Goal: Task Accomplishment & Management: Manage account settings

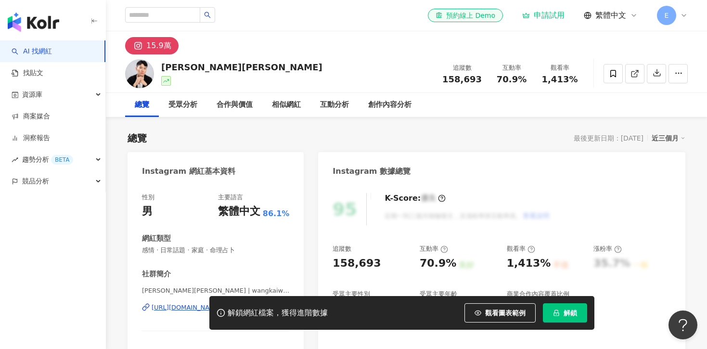
click at [672, 17] on span "E" at bounding box center [666, 15] width 19 height 19
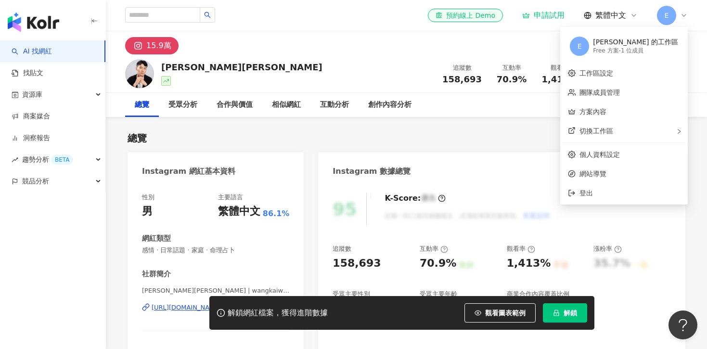
click at [629, 47] on div "Free 方案 - 1 位成員" at bounding box center [635, 51] width 85 height 8
click at [605, 71] on link "工作區設定" at bounding box center [596, 73] width 34 height 8
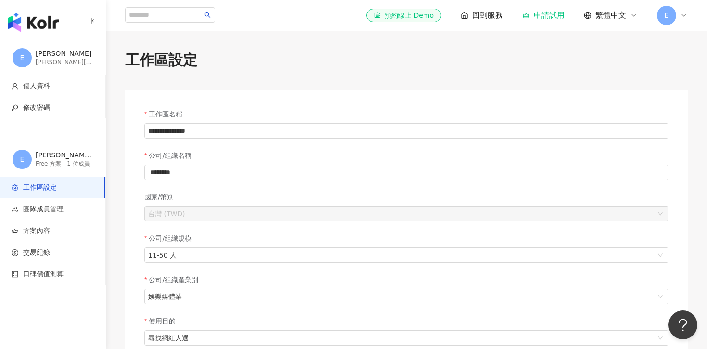
click at [72, 62] on div "[PERSON_NAME][EMAIL_ADDRESS][DOMAIN_NAME]" at bounding box center [65, 62] width 58 height 8
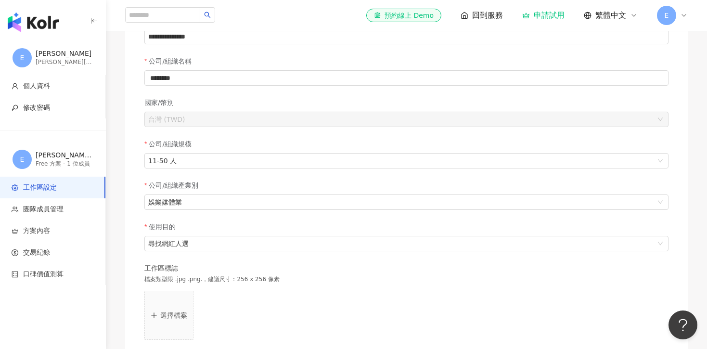
scroll to position [322, 0]
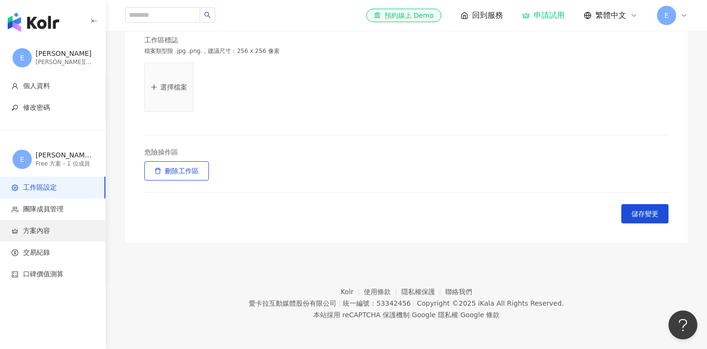
click at [42, 235] on span "方案內容" at bounding box center [36, 231] width 27 height 10
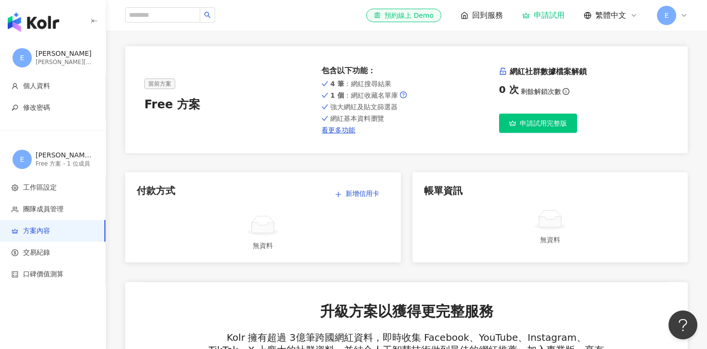
scroll to position [44, 0]
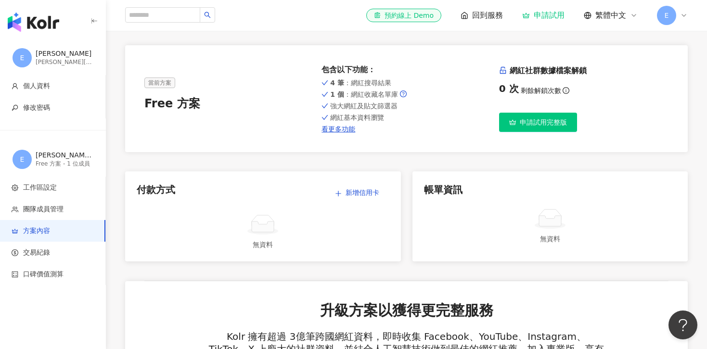
click at [536, 124] on span "申請試用完整版" at bounding box center [543, 122] width 47 height 8
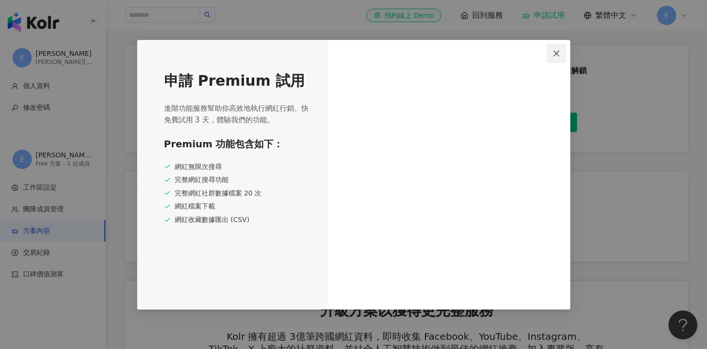
click at [555, 53] on icon "close" at bounding box center [556, 54] width 8 height 8
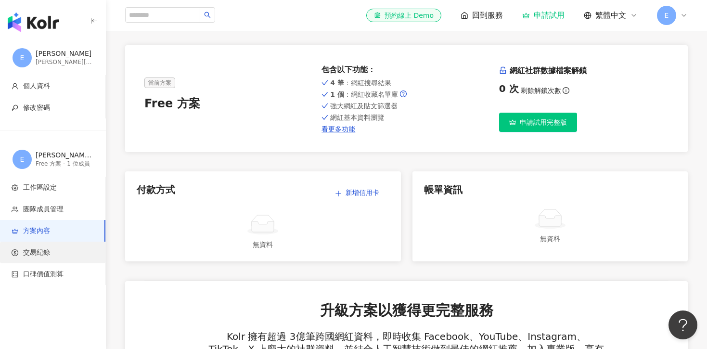
click at [70, 252] on span "交易紀錄" at bounding box center [55, 253] width 86 height 10
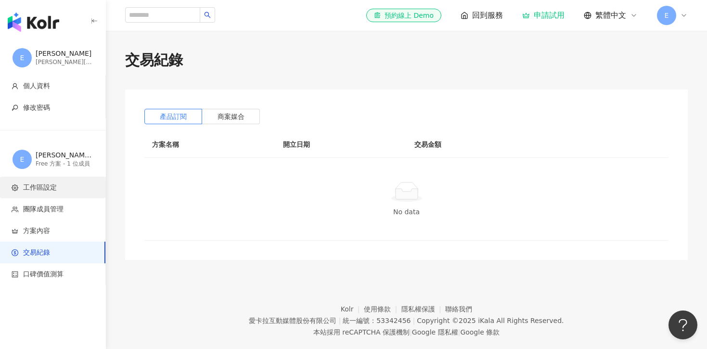
click at [64, 183] on span "工作區設定" at bounding box center [55, 188] width 86 height 10
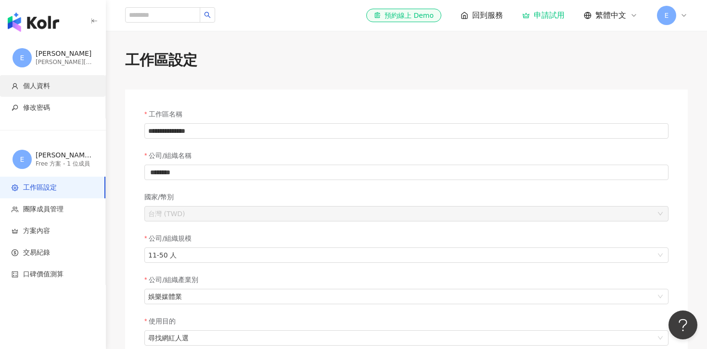
click at [55, 82] on span "個人資料" at bounding box center [55, 86] width 86 height 10
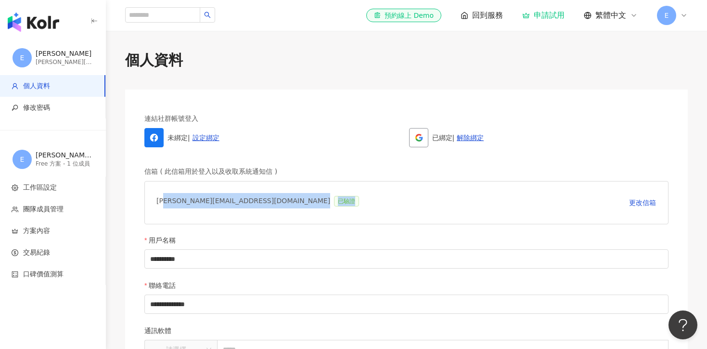
drag, startPoint x: 165, startPoint y: 206, endPoint x: 210, endPoint y: 221, distance: 48.4
click at [212, 221] on div "[PERSON_NAME][EMAIL_ADDRESS][DOMAIN_NAME] 已驗證 更改信箱" at bounding box center [406, 202] width 524 height 43
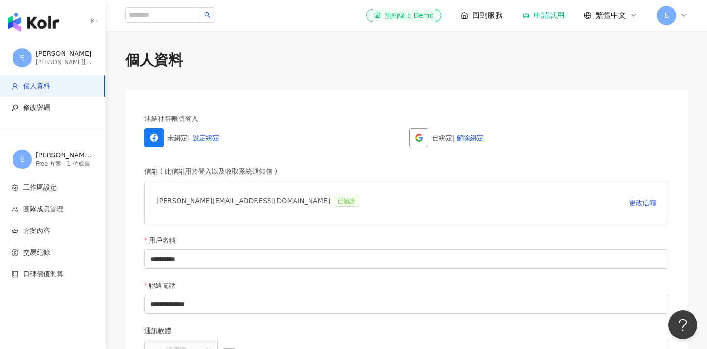
click at [241, 235] on div "用戶名稱" at bounding box center [406, 242] width 524 height 14
click at [68, 180] on li "工作區設定" at bounding box center [52, 188] width 105 height 22
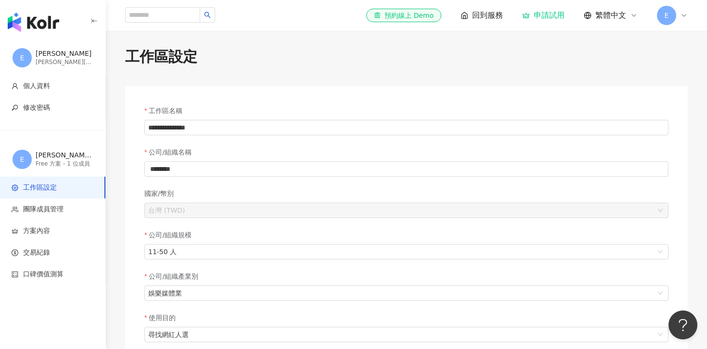
scroll to position [5, 0]
click at [302, 112] on div "工作區名稱" at bounding box center [406, 111] width 524 height 14
click at [301, 127] on input "**********" at bounding box center [406, 125] width 524 height 15
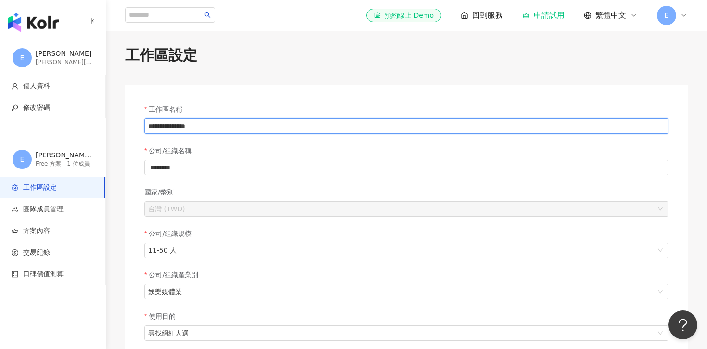
click at [301, 127] on input "**********" at bounding box center [406, 125] width 524 height 15
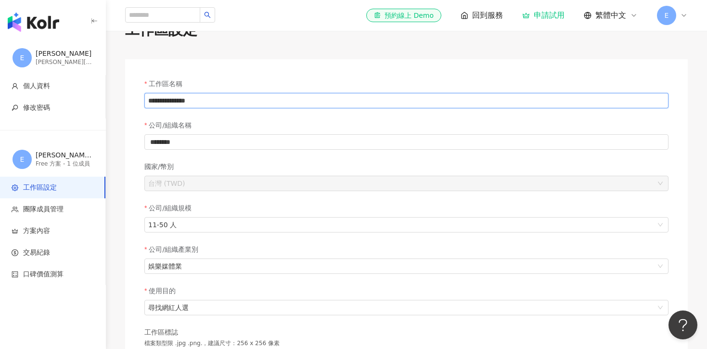
scroll to position [0, 0]
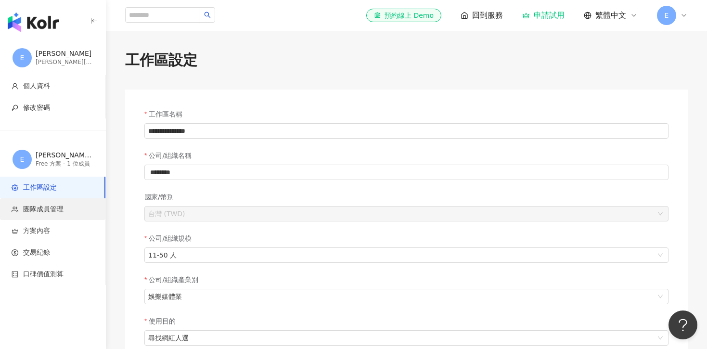
click at [83, 213] on span "團隊成員管理" at bounding box center [55, 210] width 86 height 10
click at [61, 213] on span "團隊成員管理" at bounding box center [43, 210] width 40 height 10
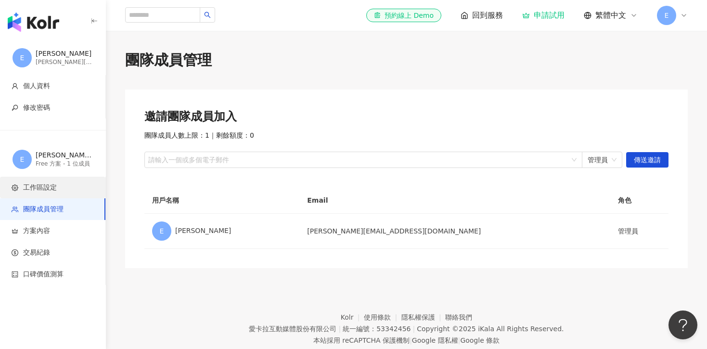
click at [43, 184] on span "工作區設定" at bounding box center [40, 188] width 34 height 10
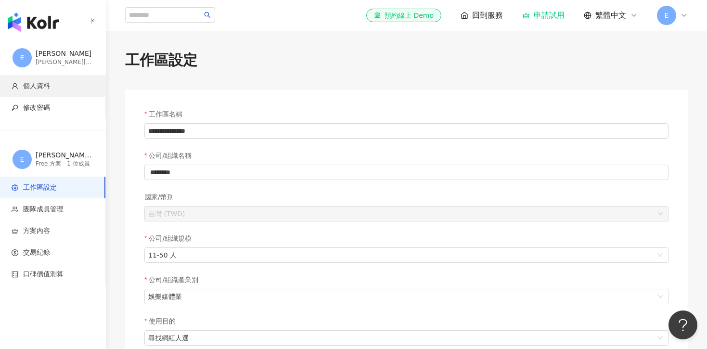
click at [57, 88] on span "個人資料" at bounding box center [55, 86] width 86 height 10
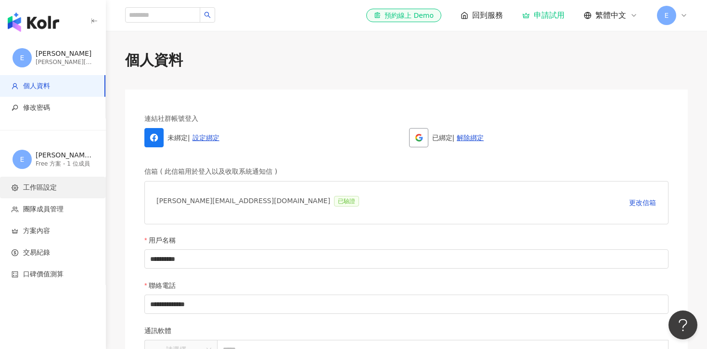
click at [56, 179] on li "工作區設定" at bounding box center [52, 188] width 105 height 22
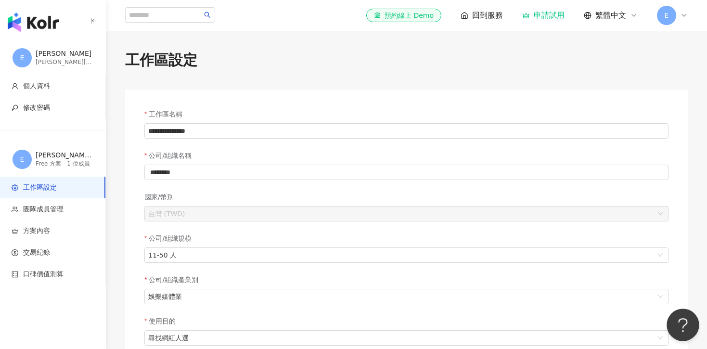
click at [674, 321] on button "Open Beacon popover" at bounding box center [681, 322] width 29 height 29
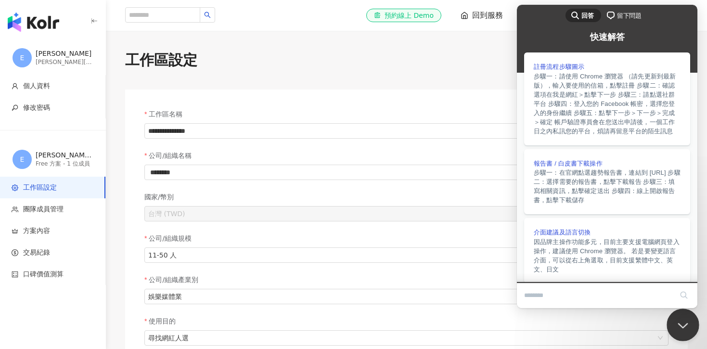
click at [685, 321] on button "Close Beacon popover" at bounding box center [681, 322] width 29 height 29
